Goal: Feedback & Contribution: Submit feedback/report problem

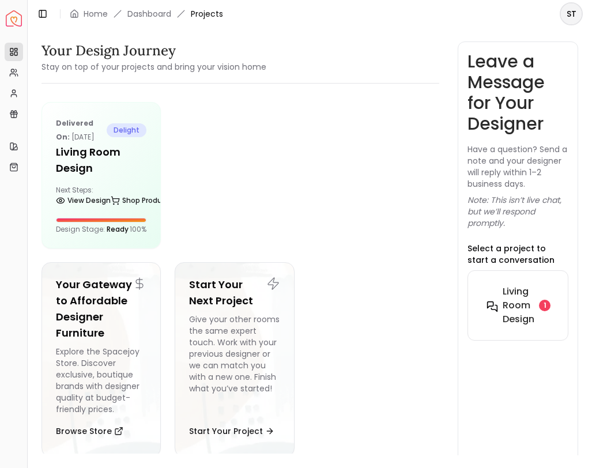
click at [517, 305] on h6 "Living Room design" at bounding box center [518, 305] width 32 height 41
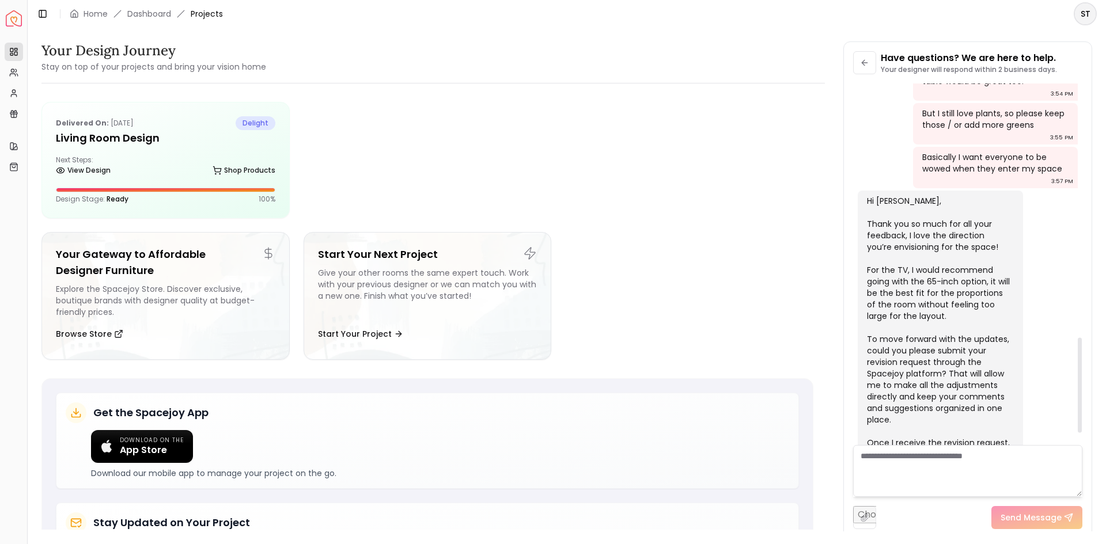
scroll to position [1009, 0]
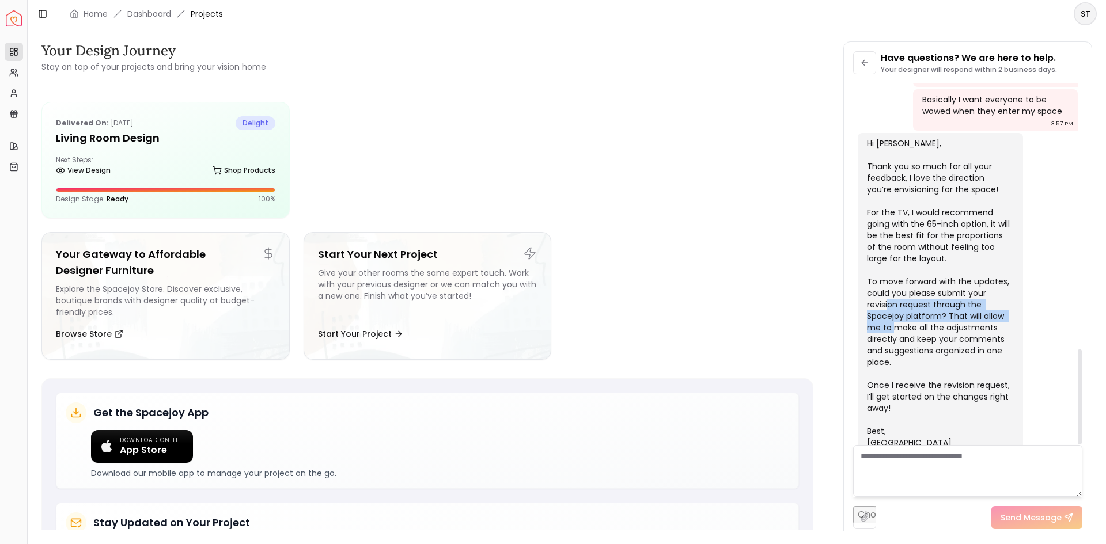
drag, startPoint x: 904, startPoint y: 281, endPoint x: 934, endPoint y: 319, distance: 48.4
click at [591, 304] on div "Hi [PERSON_NAME], Thank you so much for all your feedback, I love the direction…" at bounding box center [939, 293] width 145 height 311
click at [591, 325] on div "Hi [PERSON_NAME], Thank you so much for all your feedback, I love the direction…" at bounding box center [939, 293] width 145 height 311
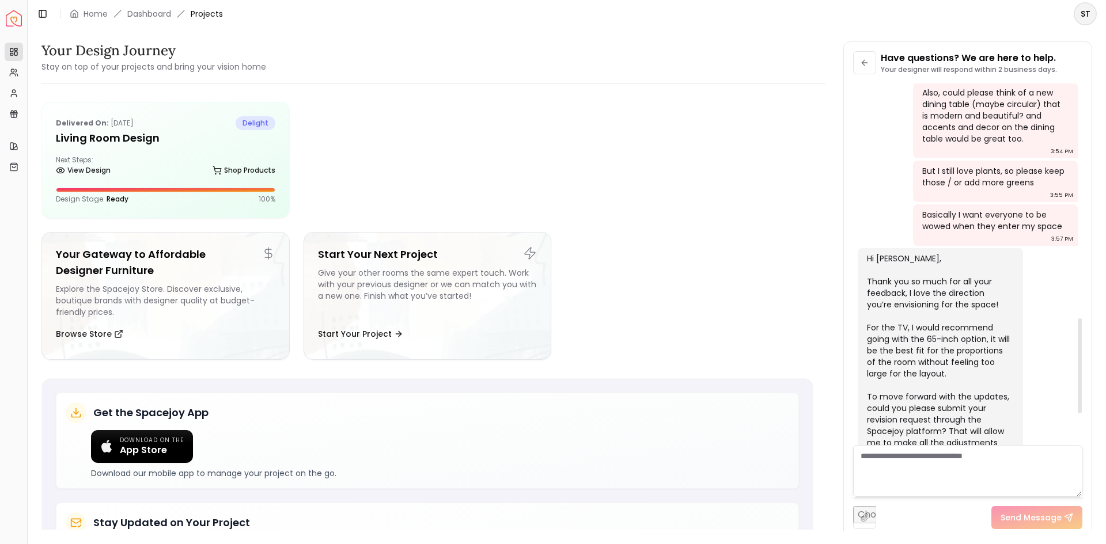
scroll to position [836, 0]
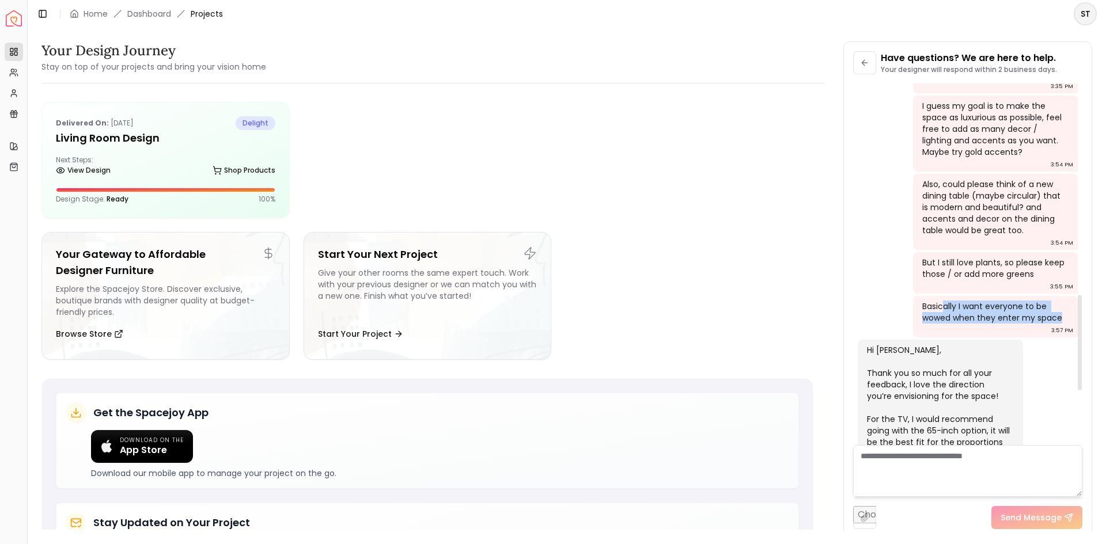
drag, startPoint x: 1063, startPoint y: 259, endPoint x: 945, endPoint y: 286, distance: 120.6
click at [591, 301] on div "Basically I want everyone to be wowed when they enter my space" at bounding box center [994, 312] width 145 height 23
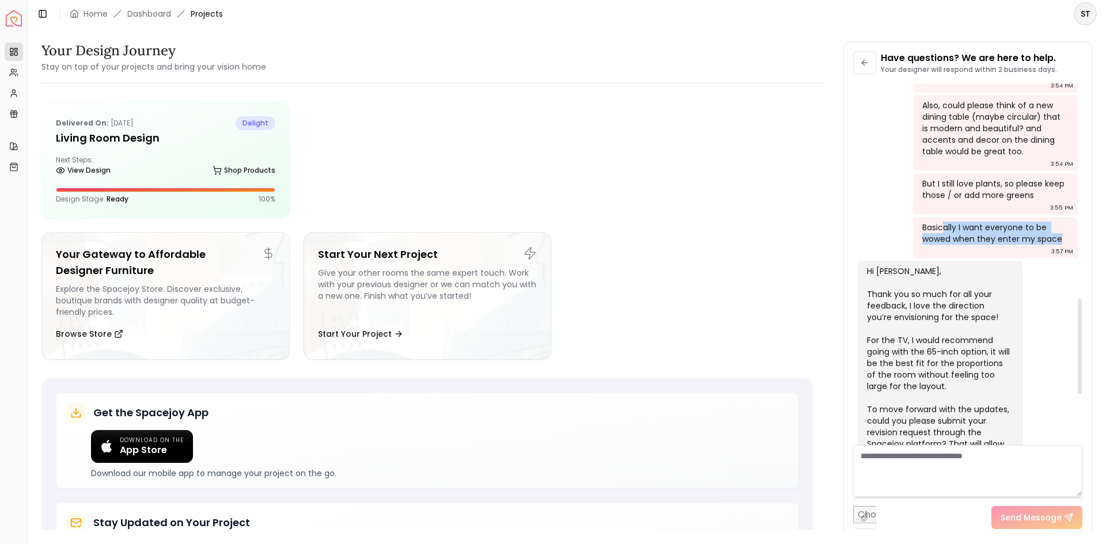
scroll to position [779, 0]
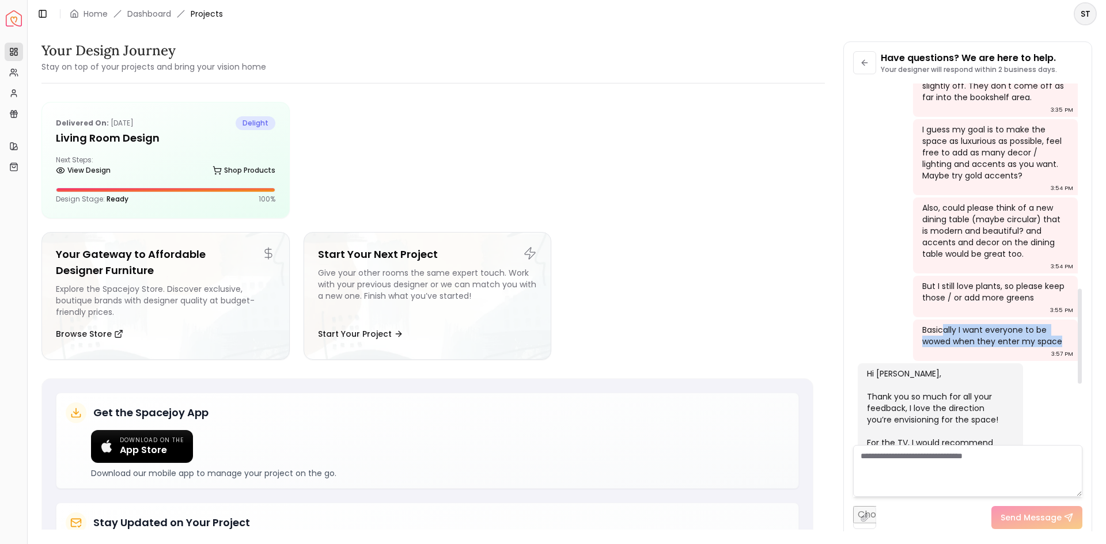
click at [591, 281] on div "But I still love plants, so please keep those / or add more greens" at bounding box center [994, 292] width 145 height 23
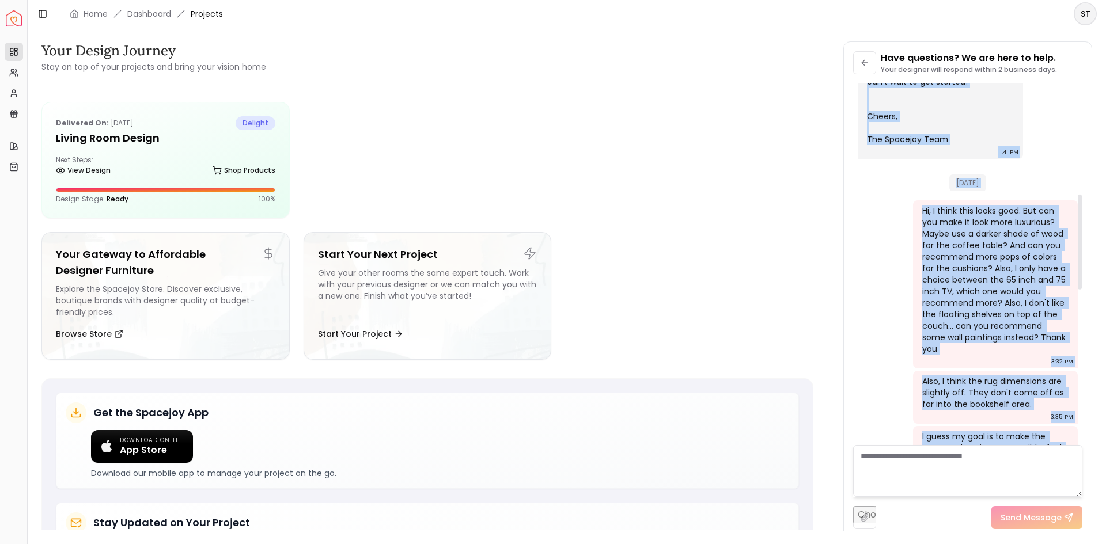
scroll to position [415, 0]
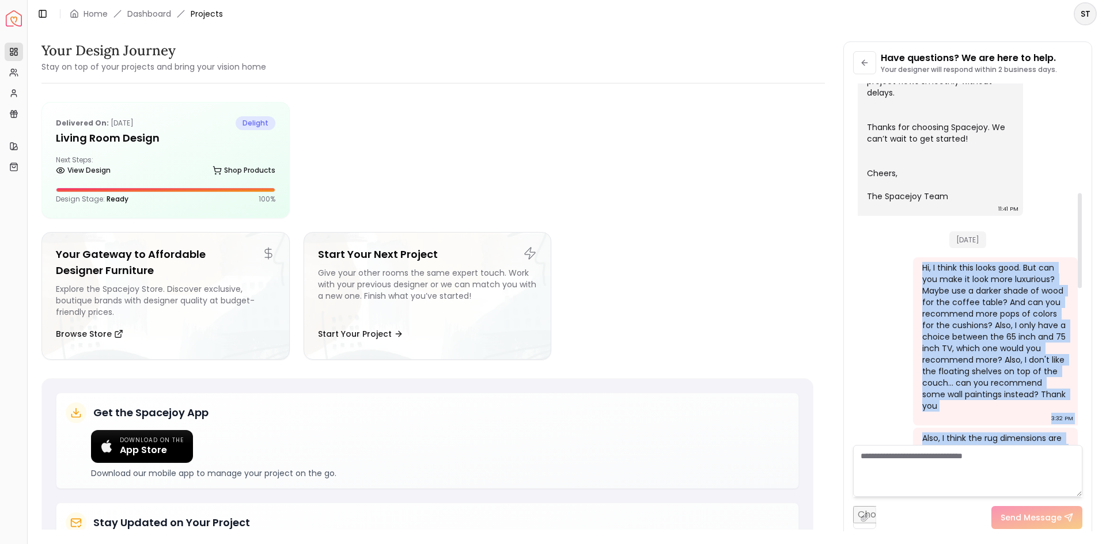
drag, startPoint x: 1061, startPoint y: 317, endPoint x: 924, endPoint y: 253, distance: 151.3
click at [591, 253] on div "[DATE] Welcome aboard! 🎉 You’re all set — our team is excited to bring your dre…" at bounding box center [967, 366] width 229 height 1394
copy div "Hi, I think this looks good. But can you make it look more luxurious? Maybe use…"
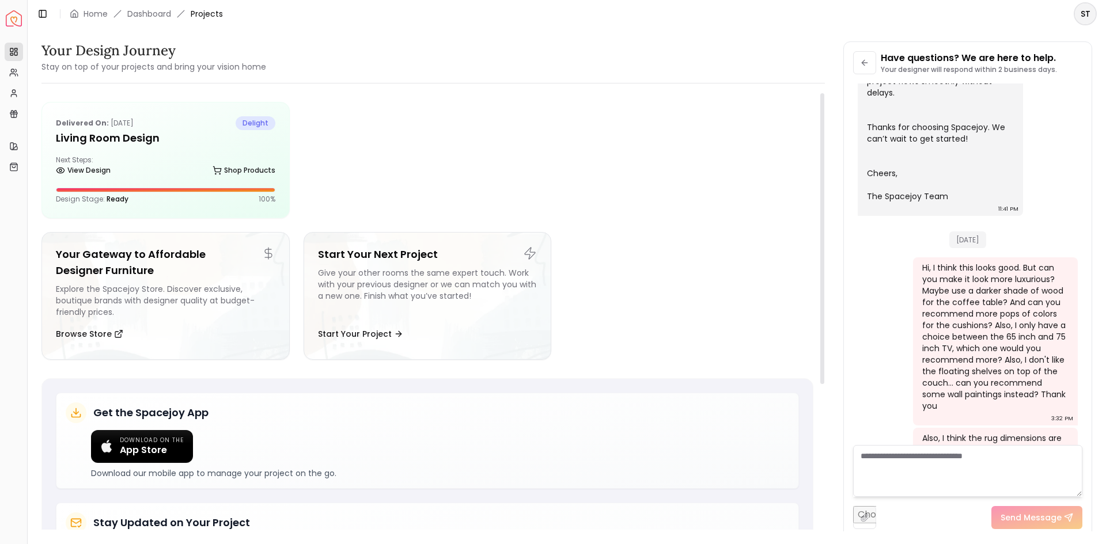
click at [591, 155] on div at bounding box center [559, 160] width 510 height 116
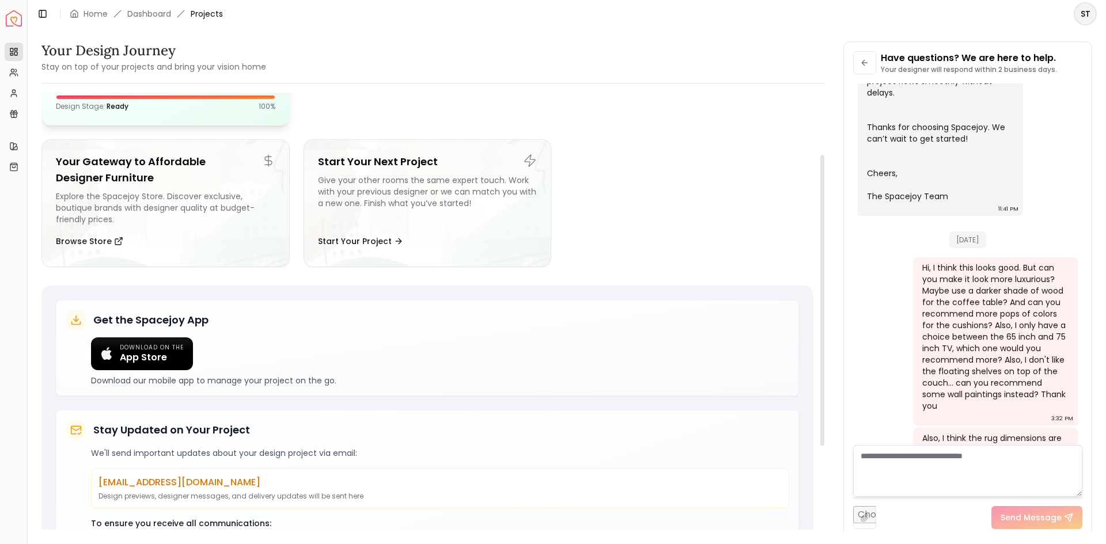
scroll to position [0, 0]
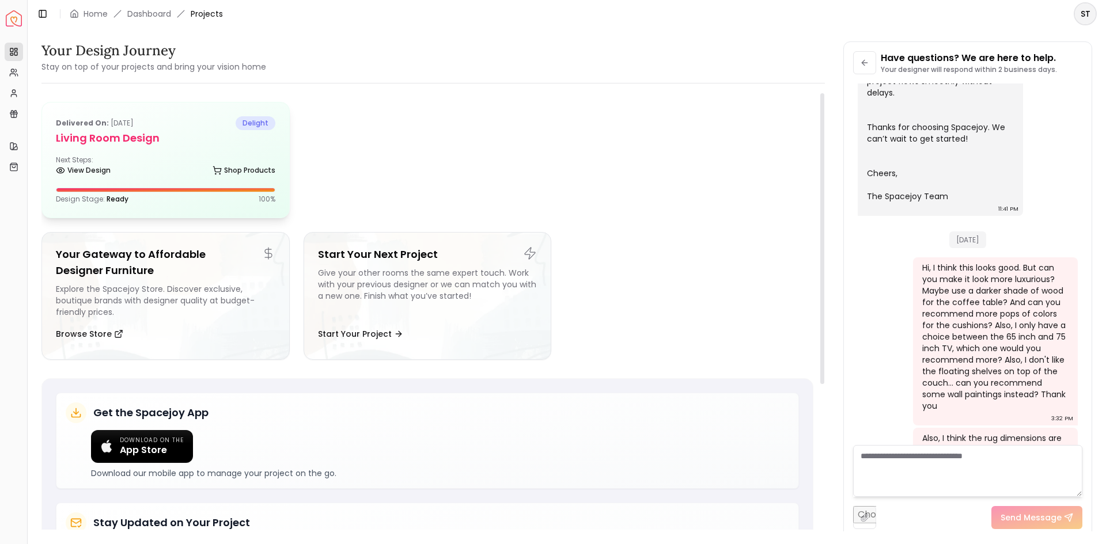
click at [171, 139] on h5 "Living Room design" at bounding box center [165, 138] width 219 height 16
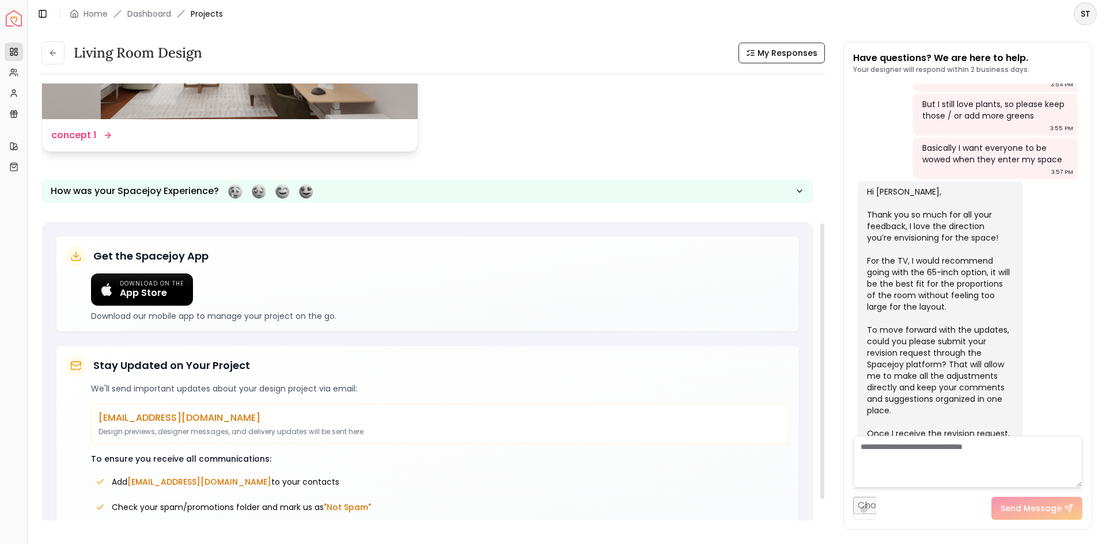
scroll to position [115, 0]
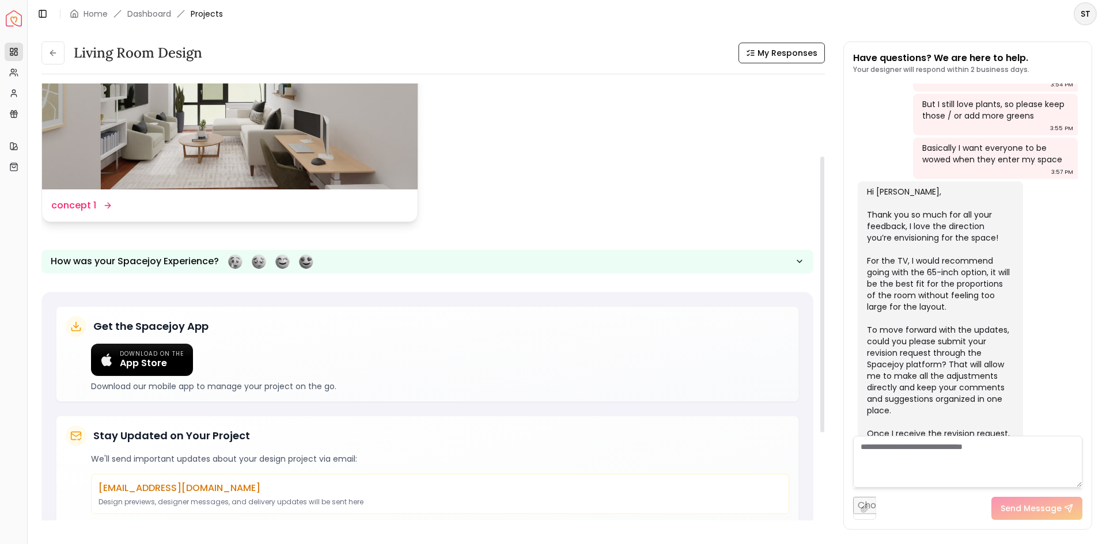
click at [72, 200] on dd "concept 1" at bounding box center [73, 206] width 45 height 14
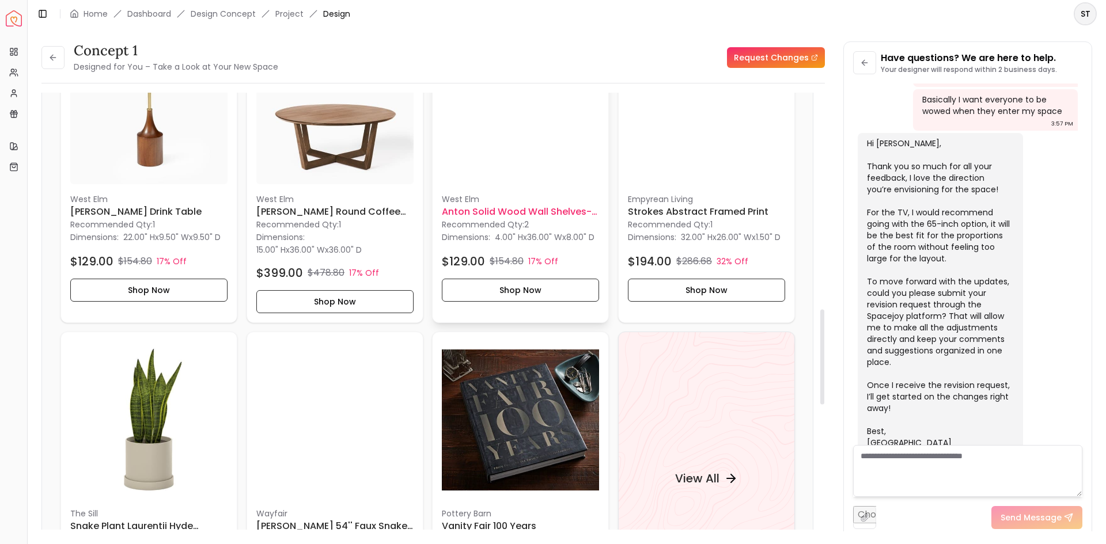
scroll to position [1210, 0]
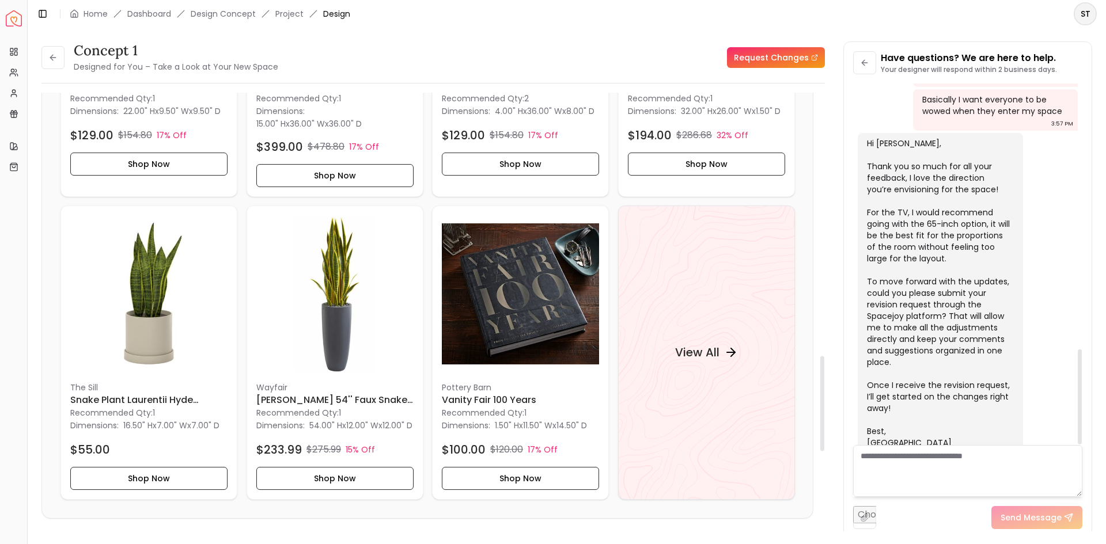
click at [591, 52] on link "Request Changes" at bounding box center [776, 57] width 98 height 21
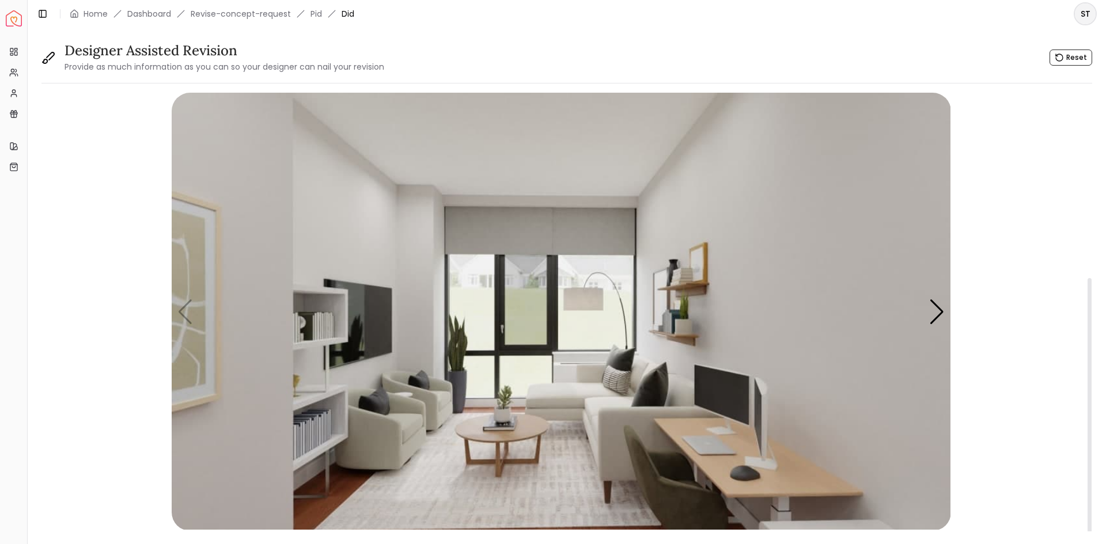
scroll to position [311, 0]
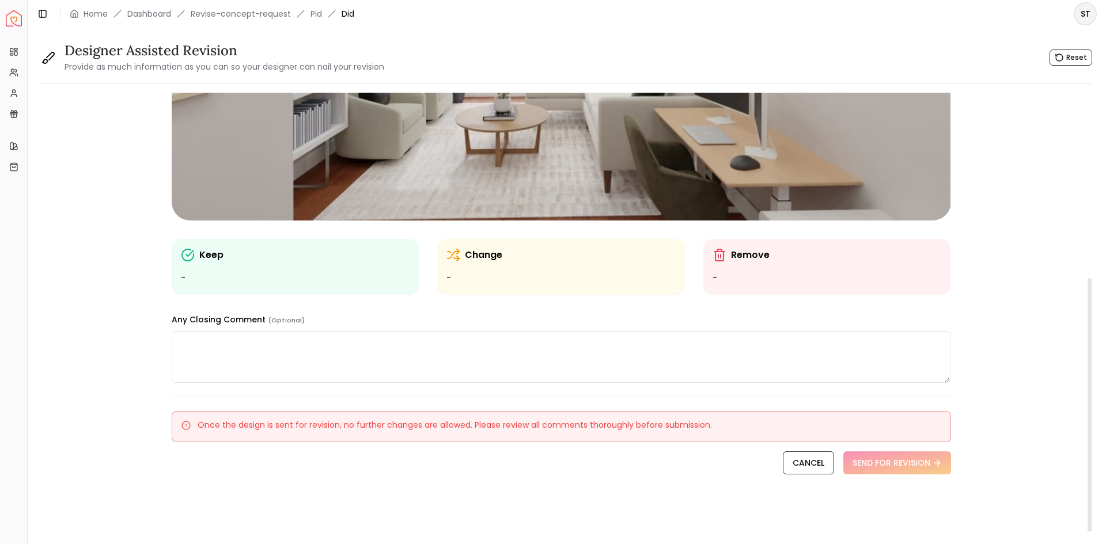
click at [520, 252] on div "Change" at bounding box center [560, 255] width 229 height 14
click at [460, 269] on div "Change -" at bounding box center [560, 266] width 229 height 37
click at [441, 278] on div "Change -" at bounding box center [561, 266] width 248 height 55
click at [293, 359] on textarea at bounding box center [561, 357] width 779 height 52
paste textarea "**********"
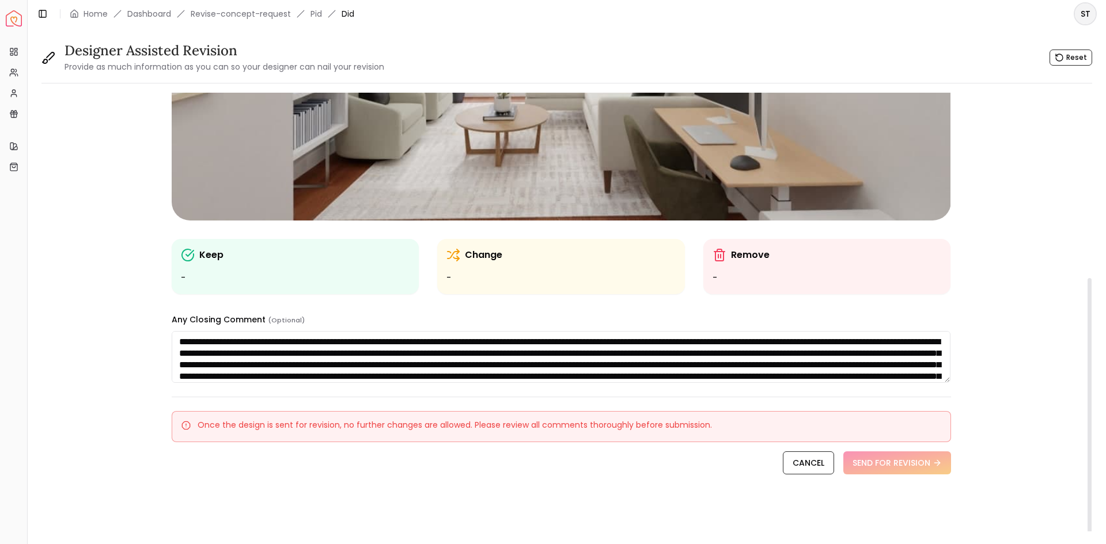
scroll to position [36, 0]
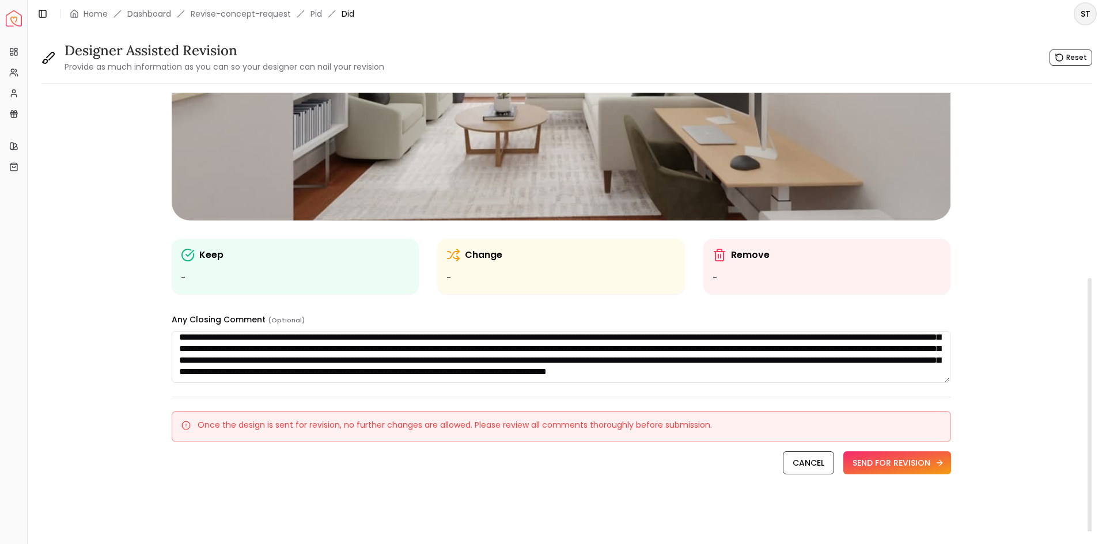
type textarea "**********"
click at [893, 467] on button "SEND FOR REVISION" at bounding box center [897, 463] width 108 height 23
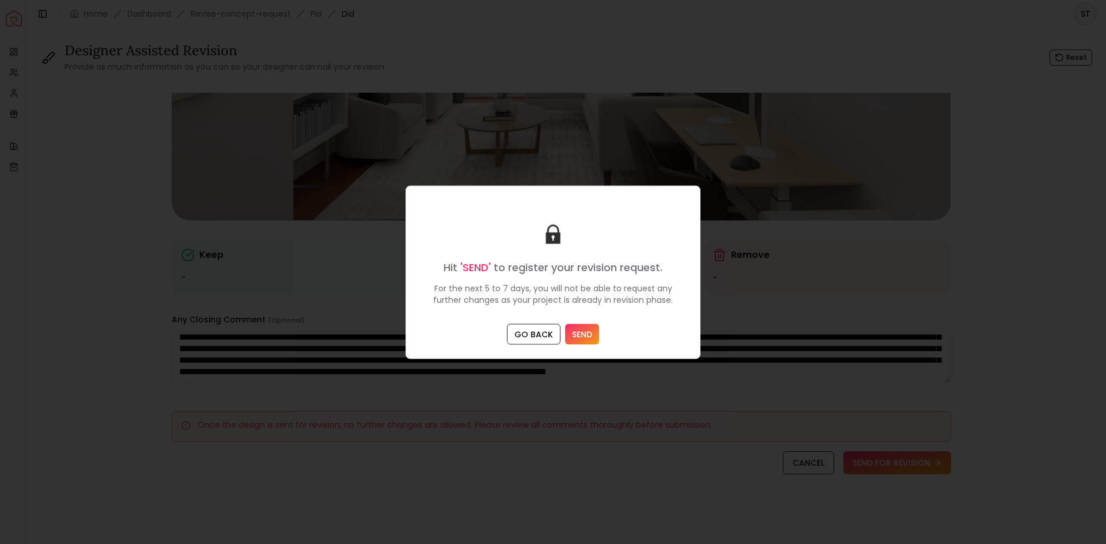
click at [582, 332] on button "SEND" at bounding box center [582, 334] width 34 height 21
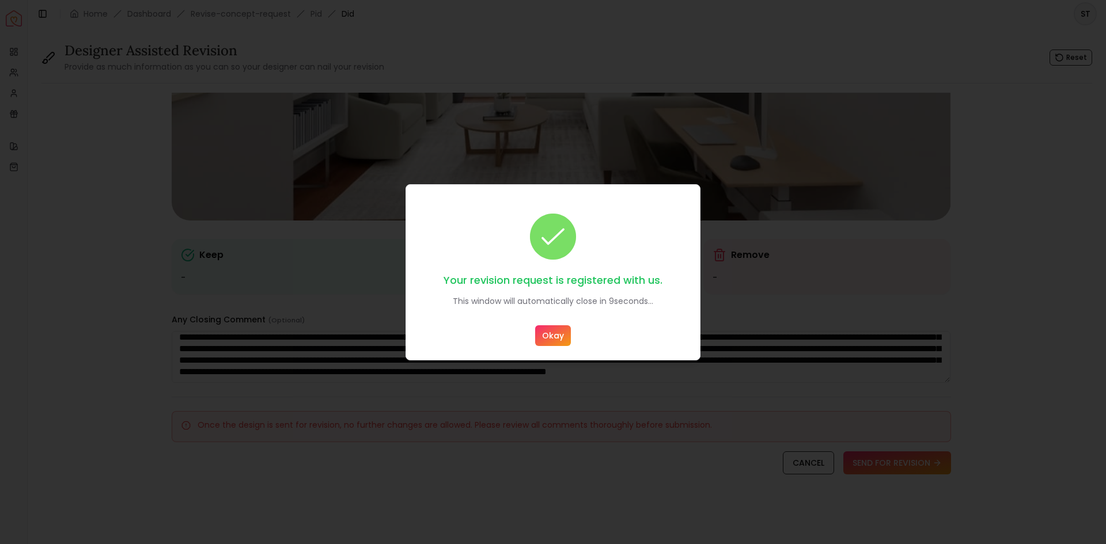
click at [557, 336] on button "Okay" at bounding box center [553, 335] width 36 height 21
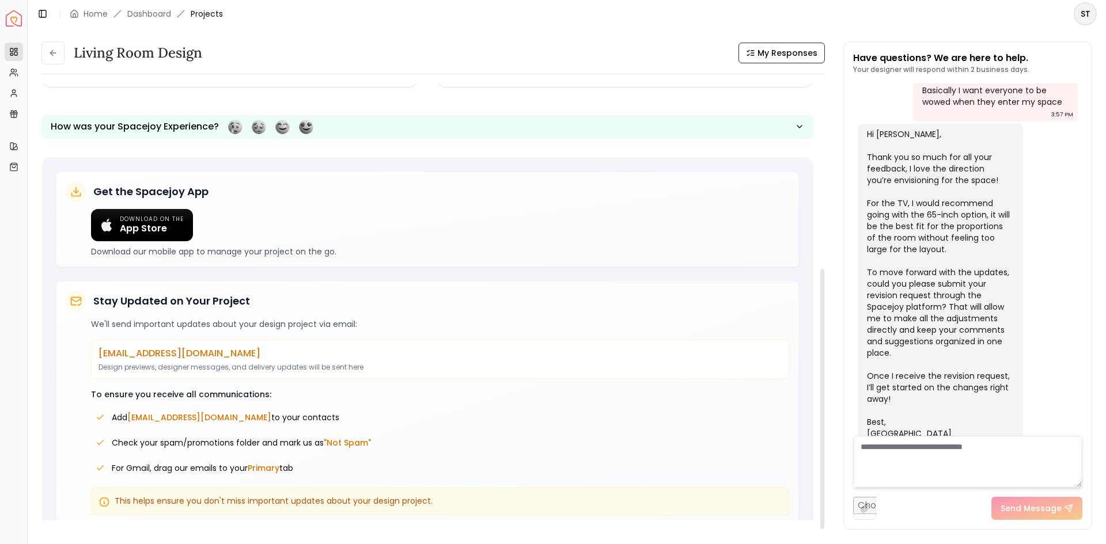
scroll to position [311, 0]
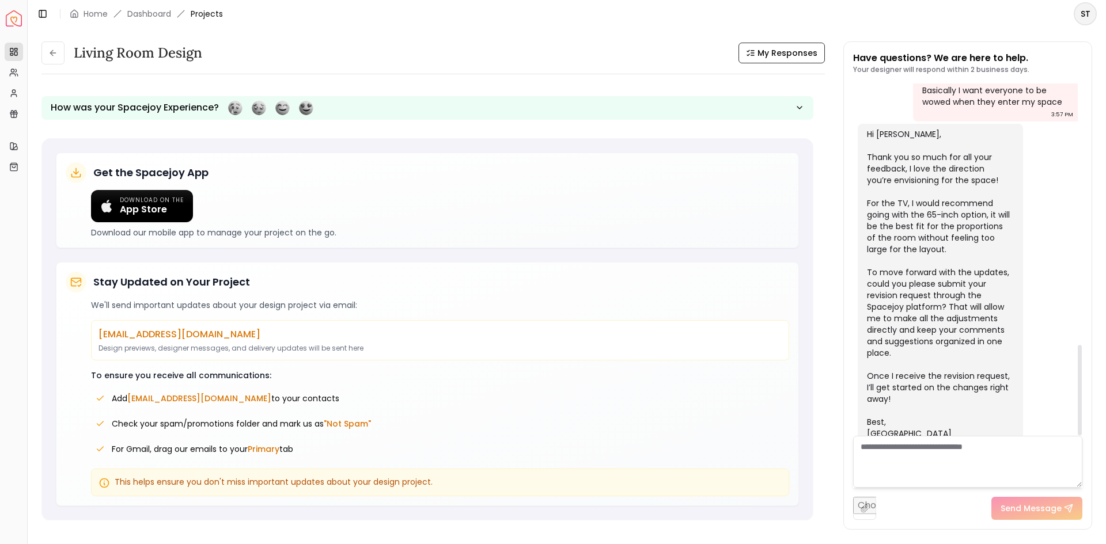
click at [927, 465] on textarea at bounding box center [967, 462] width 229 height 52
type textarea "**********"
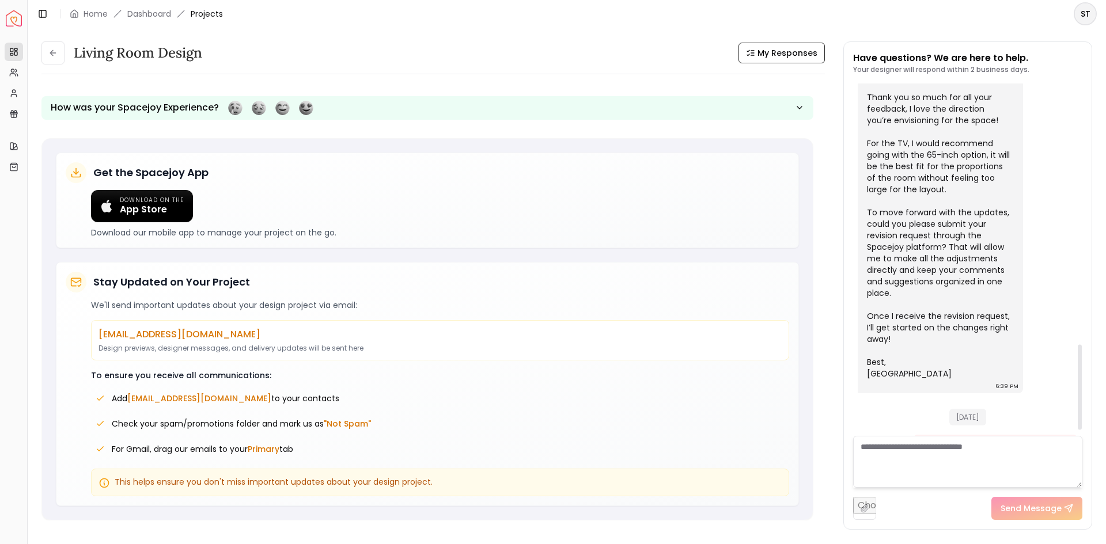
scroll to position [1101, 0]
